Goal: Information Seeking & Learning: Compare options

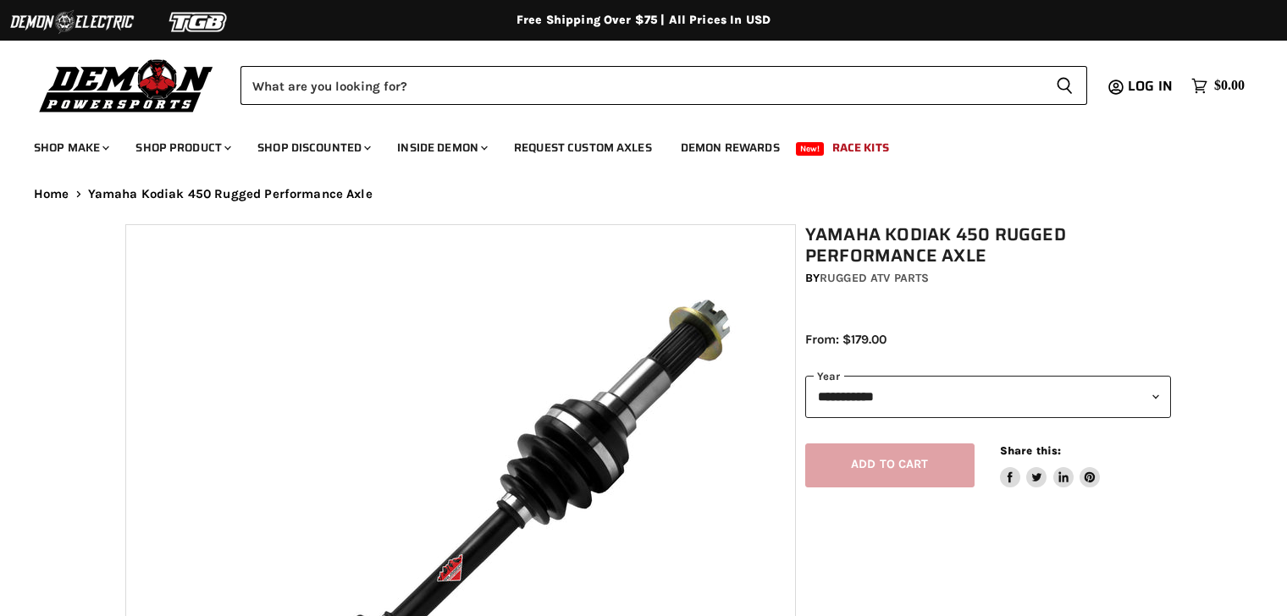
select select "******"
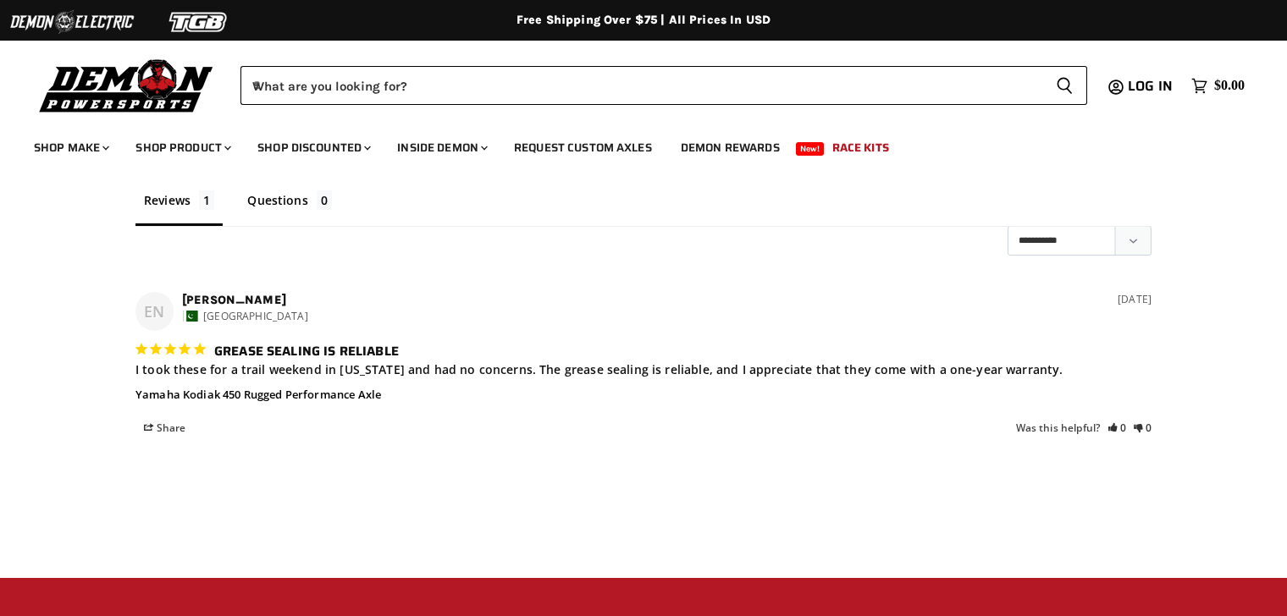
scroll to position [1540, 0]
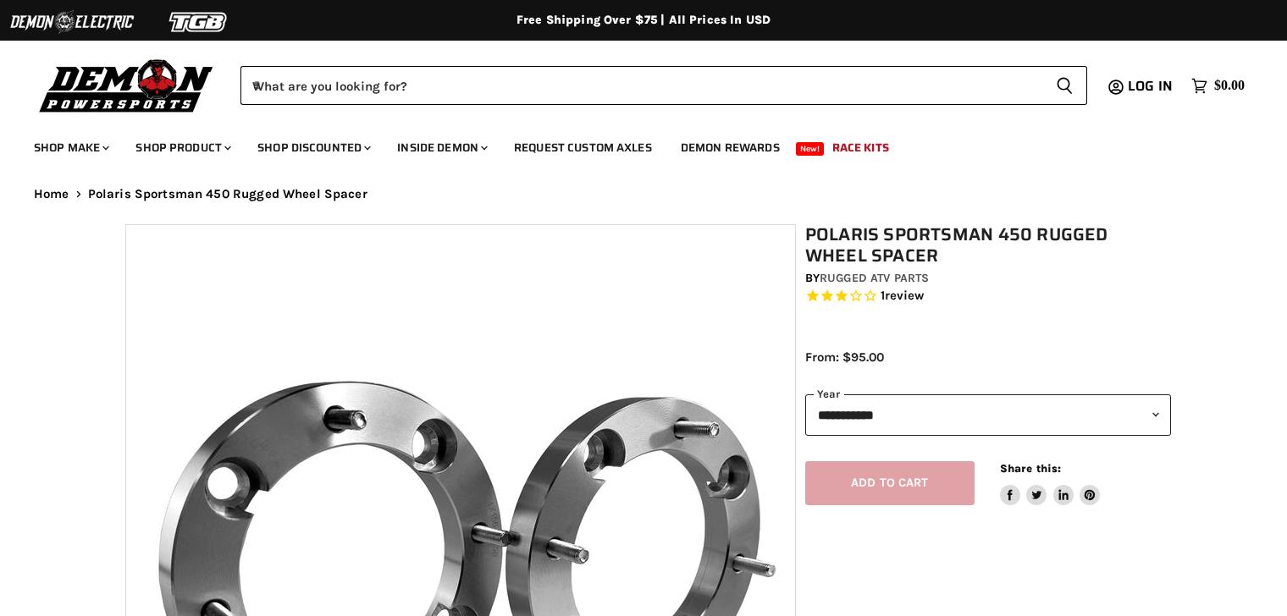
select select "******"
